Goal: Information Seeking & Learning: Learn about a topic

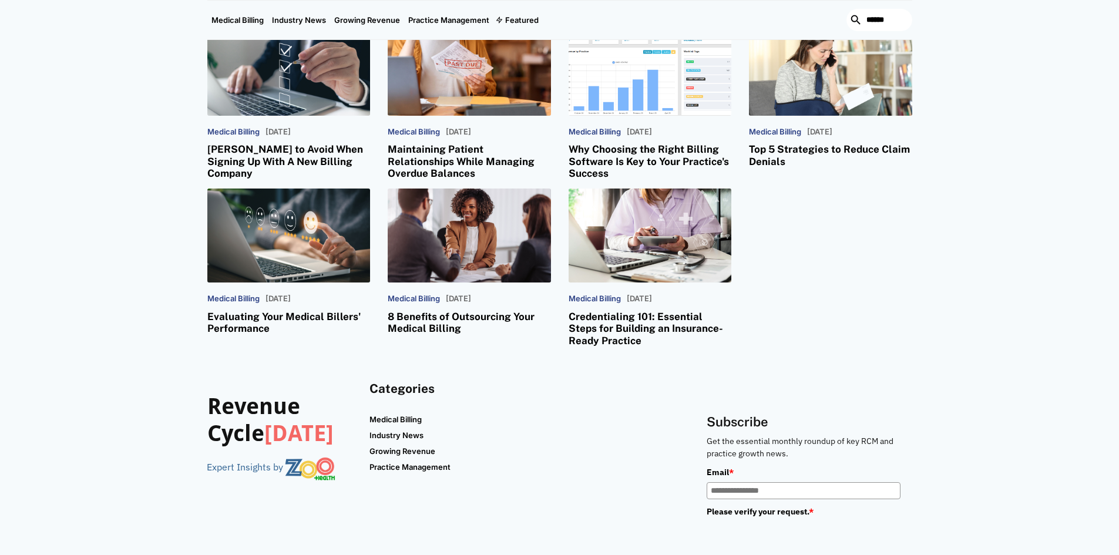
scroll to position [2349, 0]
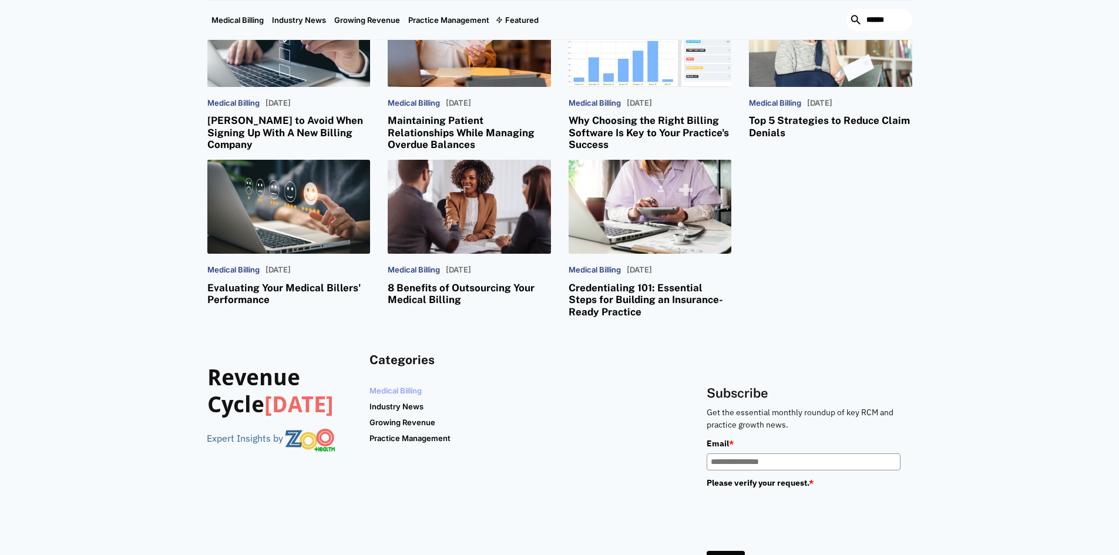
click at [385, 389] on link "Medical Billing" at bounding box center [397, 390] width 56 height 15
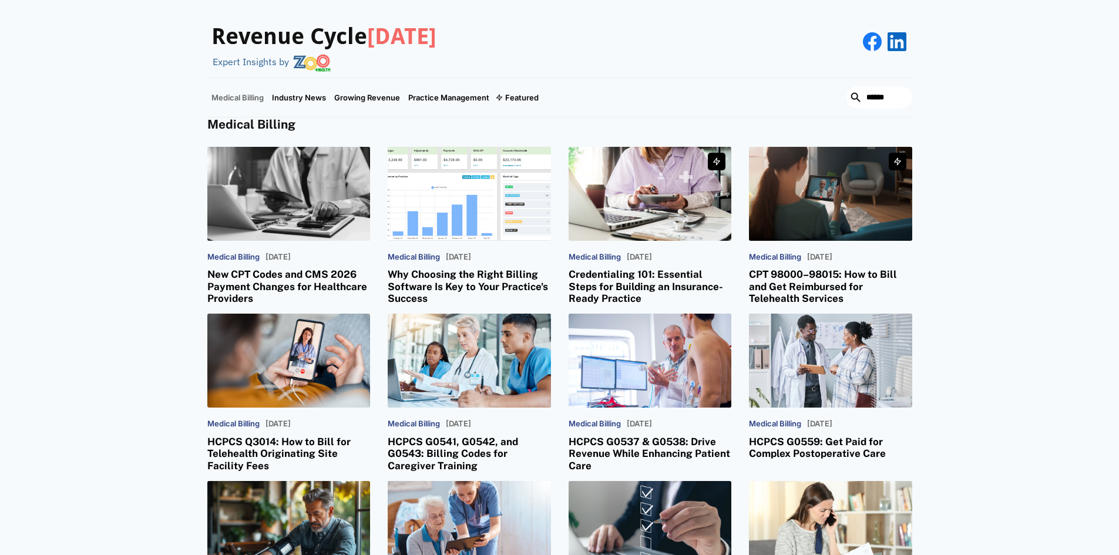
click at [277, 291] on h3 "New CPT Codes and CMS 2026 Payment Changes for Healthcare Providers" at bounding box center [288, 286] width 163 height 36
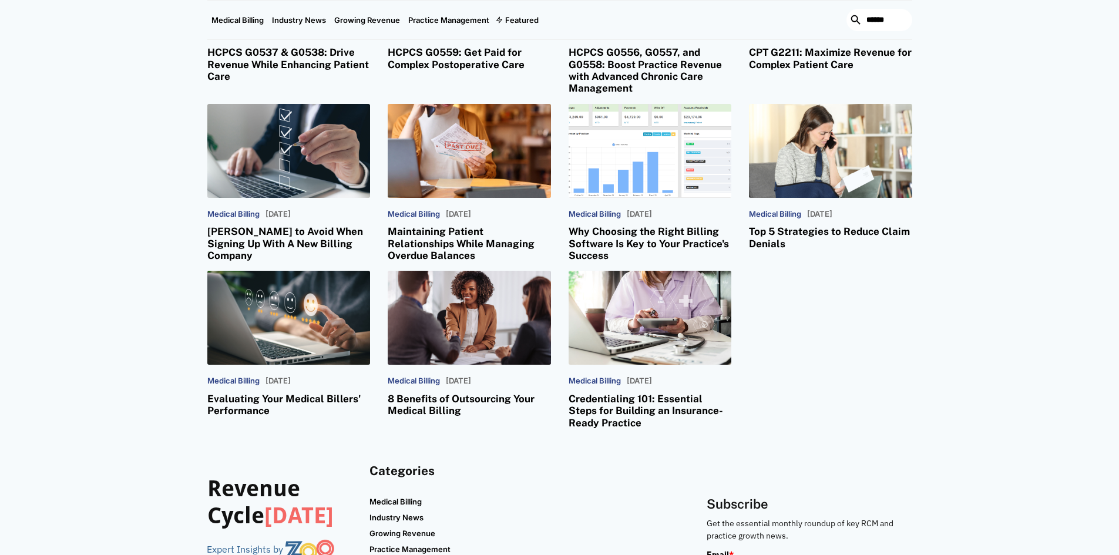
scroll to position [2232, 0]
